Goal: Connect with others: Establish contact or relationships with other users

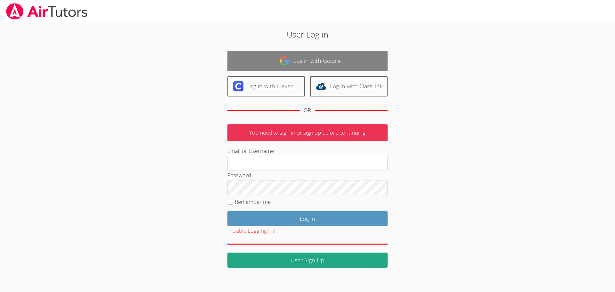
click at [290, 61] on link "Log in with Google" at bounding box center [307, 61] width 160 height 20
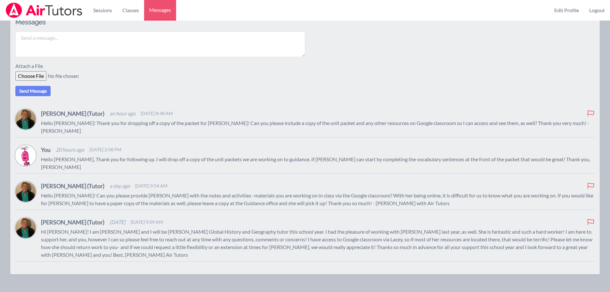
scroll to position [102, 0]
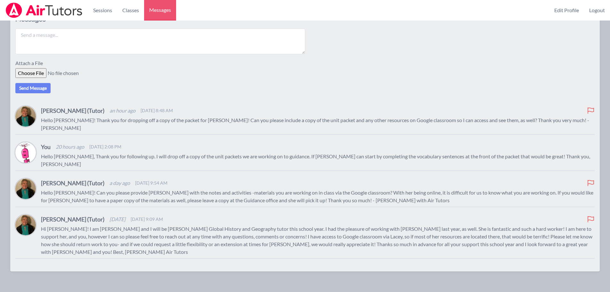
click at [360, 122] on div "[PERSON_NAME] (Tutor) an hour ago [DATE] 8:48 AM Hello [PERSON_NAME]! Thank you…" at bounding box center [317, 119] width 553 height 26
